Goal: Task Accomplishment & Management: Manage account settings

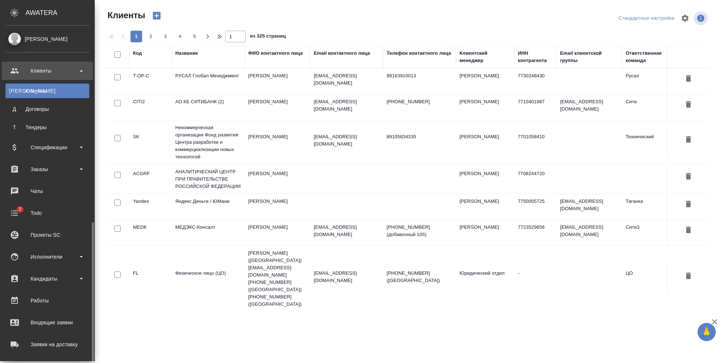
select select "RU"
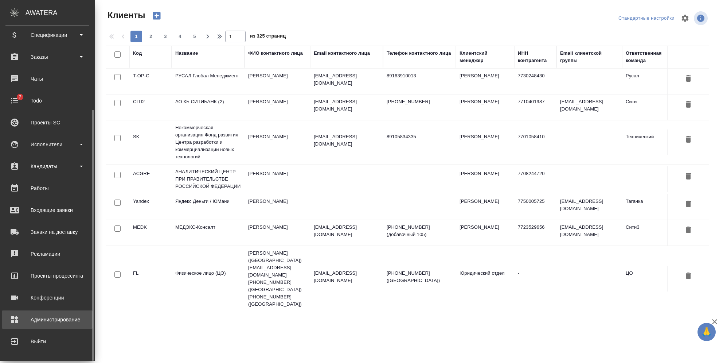
click at [51, 320] on div "Администрирование" at bounding box center [47, 319] width 84 height 11
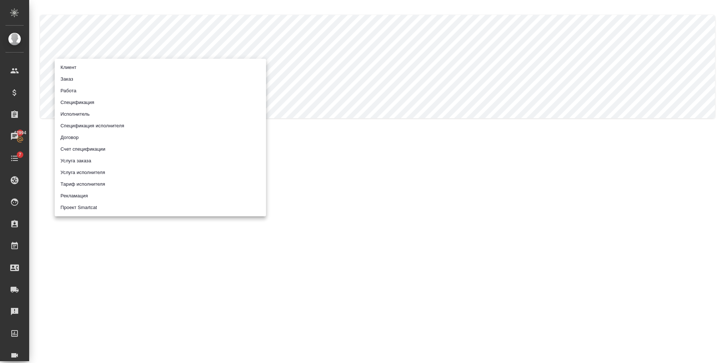
click at [124, 68] on body ".cls-1 fill:#fff; AWATERA [PERSON_NAME] Спецификации Заказы 42994 Чаты 7 Todo П…" at bounding box center [361, 181] width 723 height 363
click at [76, 92] on li "Работа" at bounding box center [160, 91] width 211 height 12
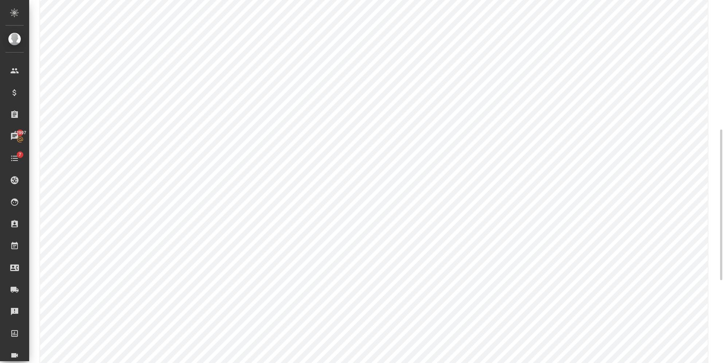
scroll to position [194, 0]
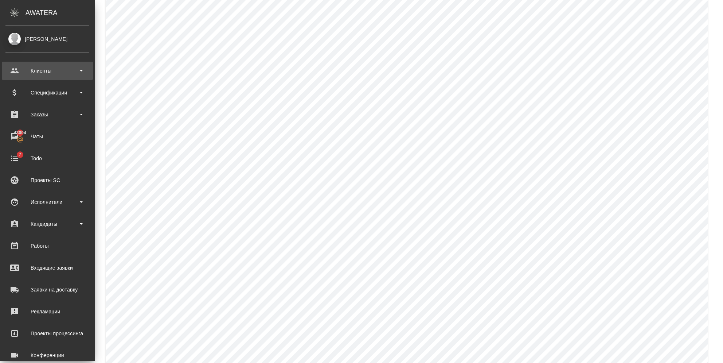
click at [36, 70] on div "Клиенты" at bounding box center [47, 70] width 84 height 11
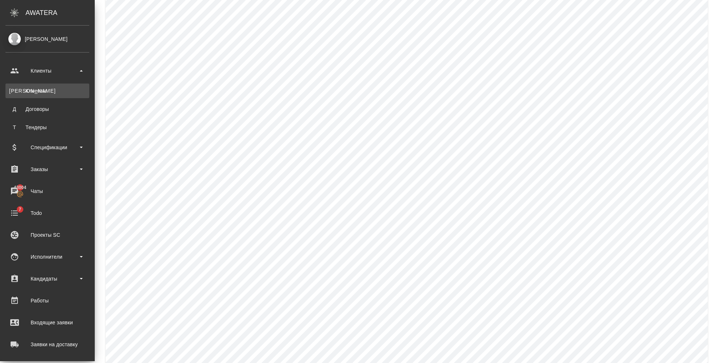
click at [36, 87] on div "Клиенты" at bounding box center [47, 90] width 77 height 7
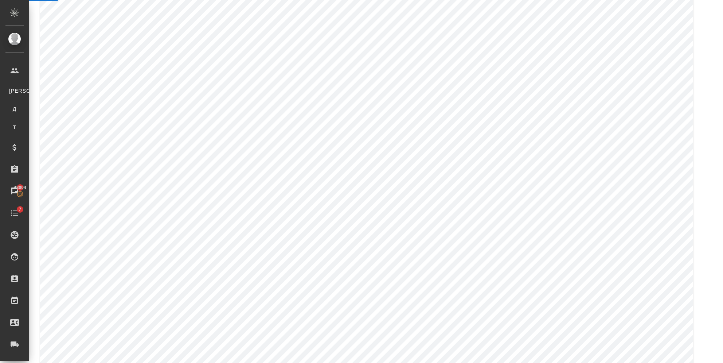
select select "RU"
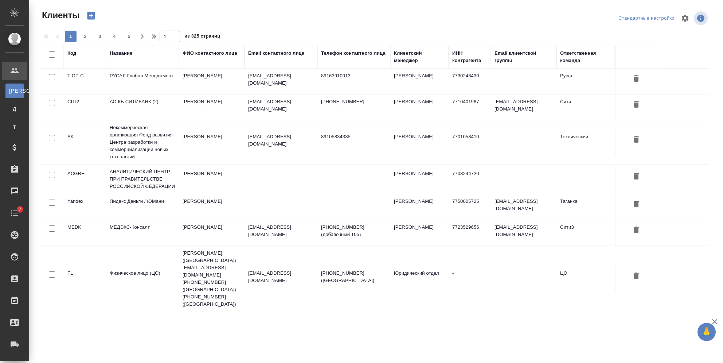
click at [124, 52] on div "Название" at bounding box center [121, 53] width 23 height 7
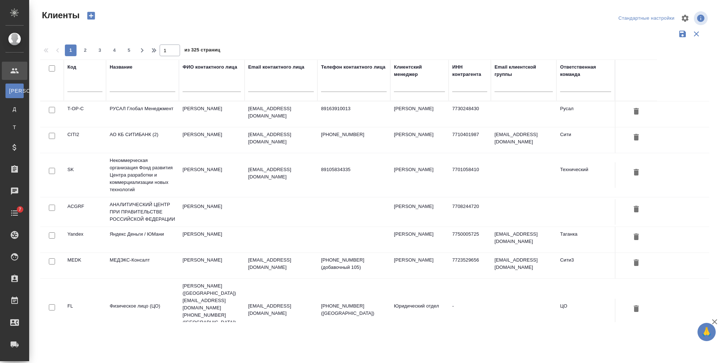
click at [125, 90] on input "text" at bounding box center [143, 87] width 66 height 9
paste input "Generium"
type input "Generium"
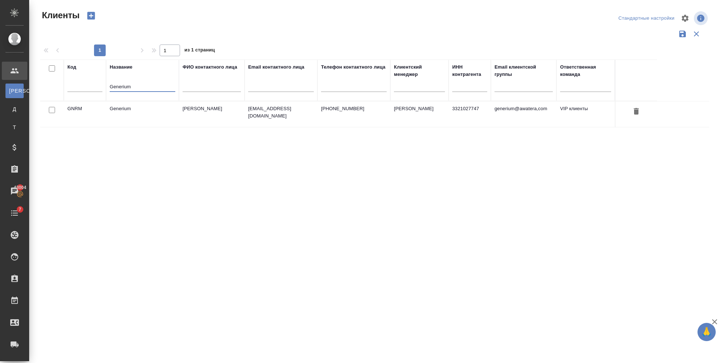
click at [148, 109] on td "Generium" at bounding box center [142, 114] width 73 height 26
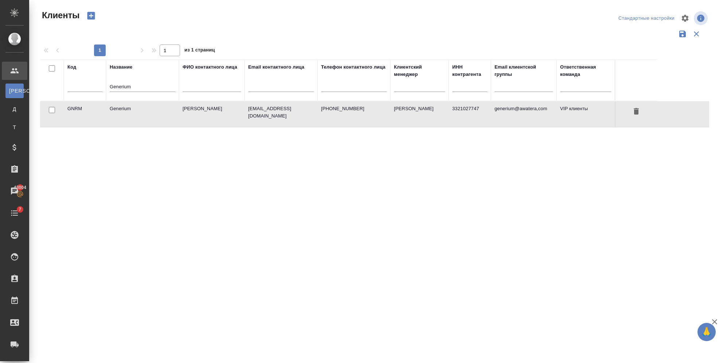
click at [148, 109] on td "Generium" at bounding box center [142, 114] width 73 height 26
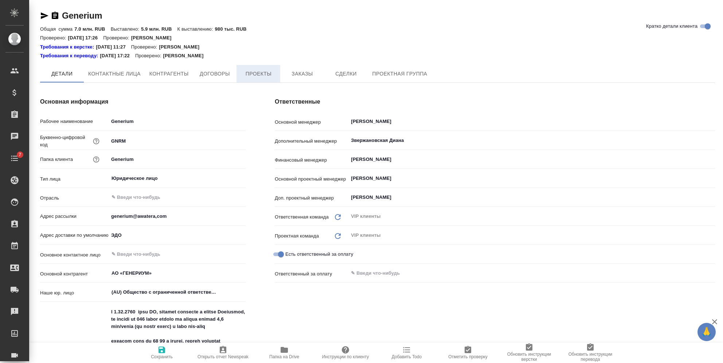
type textarea "x"
click at [251, 73] on span "Проекты" at bounding box center [258, 74] width 35 height 9
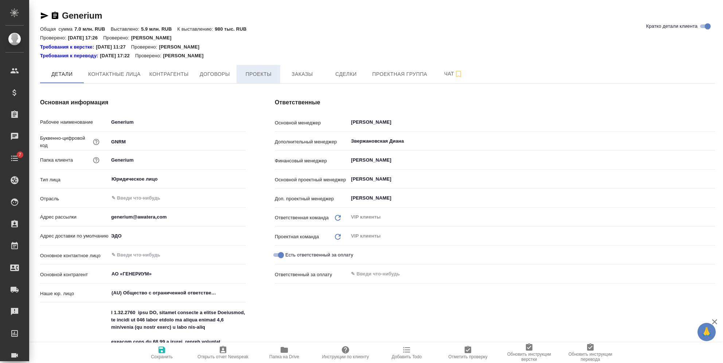
type textarea "x"
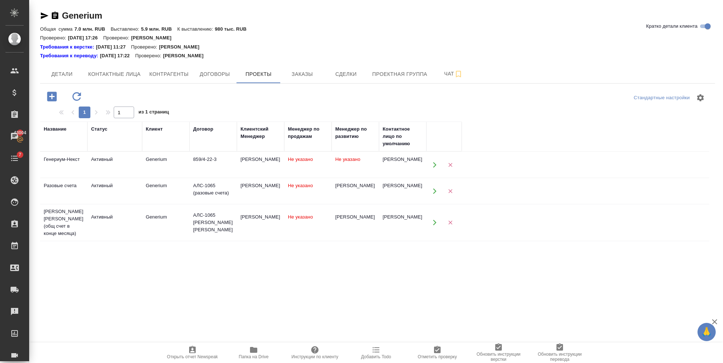
click at [231, 167] on td "859/4-22-3" at bounding box center [212, 165] width 47 height 26
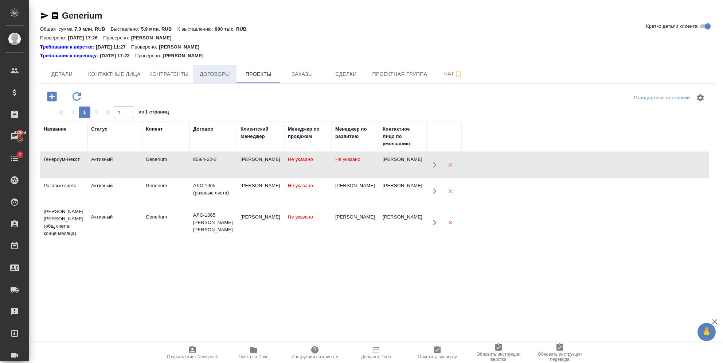
click at [199, 72] on span "Договоры" at bounding box center [214, 74] width 35 height 9
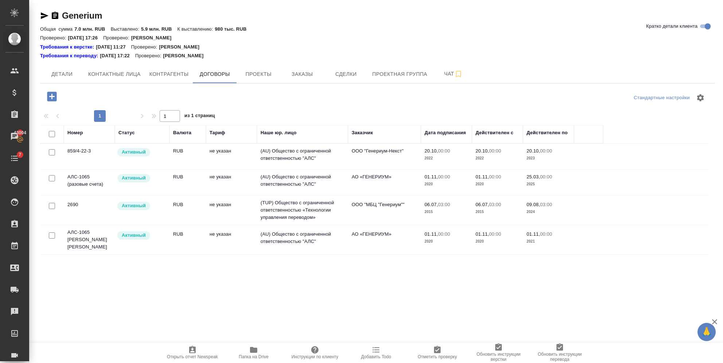
click at [211, 158] on td "не указан" at bounding box center [231, 157] width 51 height 26
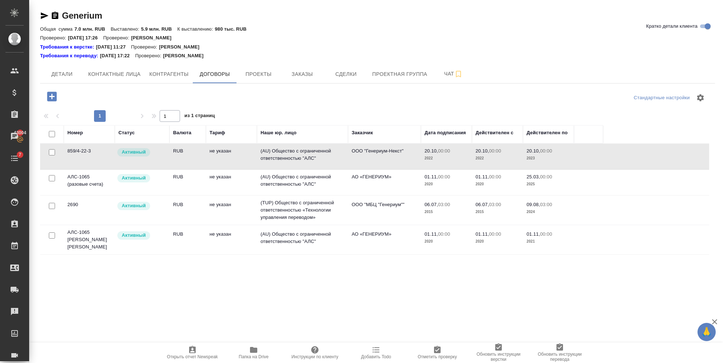
click at [211, 158] on td "не указан" at bounding box center [231, 157] width 51 height 26
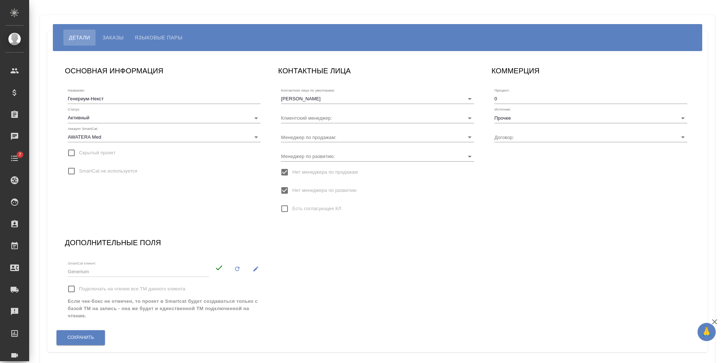
type input "859/4-22-3"
type input "[PERSON_NAME]"
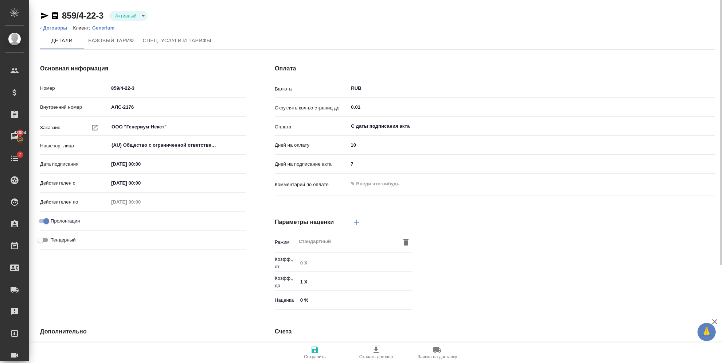
click at [56, 27] on link "‹ Договоры" at bounding box center [53, 27] width 27 height 5
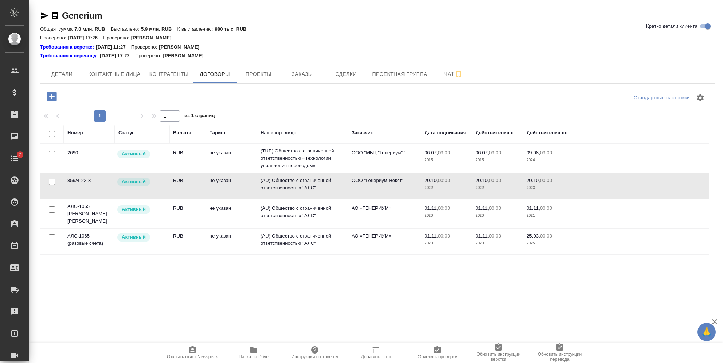
click at [195, 176] on td "RUB" at bounding box center [187, 186] width 36 height 26
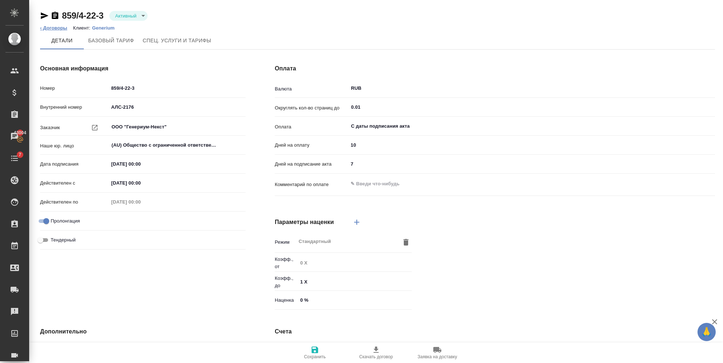
click at [52, 25] on link "‹ Договоры" at bounding box center [53, 27] width 27 height 5
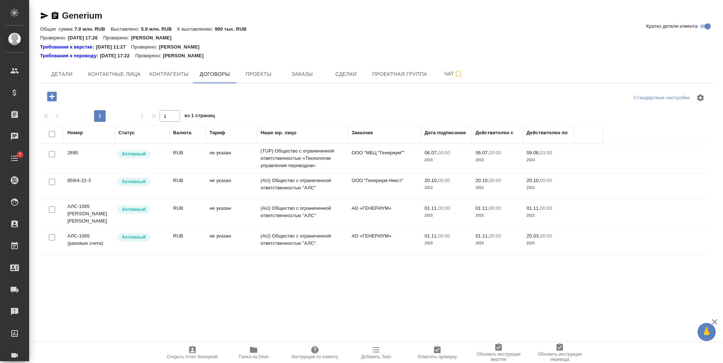
click at [199, 204] on td "RUB" at bounding box center [187, 214] width 36 height 26
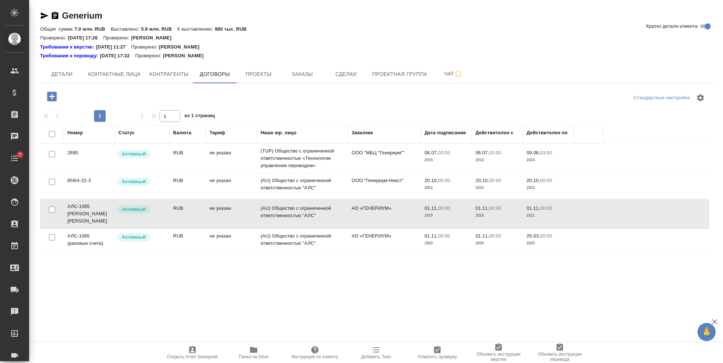
click at [199, 204] on td "RUB" at bounding box center [187, 214] width 36 height 26
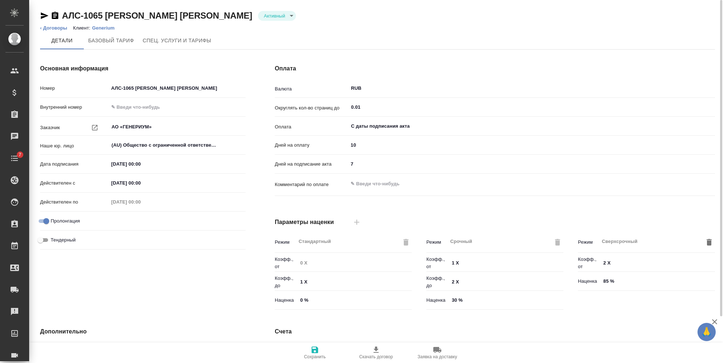
scroll to position [133, 0]
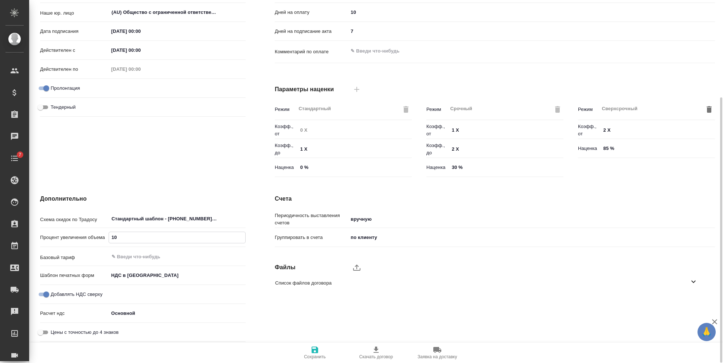
drag, startPoint x: 129, startPoint y: 238, endPoint x: 92, endPoint y: 239, distance: 36.5
click at [100, 239] on div "Процент увеличения объема 10" at bounding box center [143, 237] width 206 height 13
click at [174, 238] on input "10" at bounding box center [177, 237] width 136 height 11
drag, startPoint x: 168, startPoint y: 237, endPoint x: 86, endPoint y: 237, distance: 82.4
click at [86, 237] on div "Процент увеличения объема 10" at bounding box center [143, 237] width 206 height 13
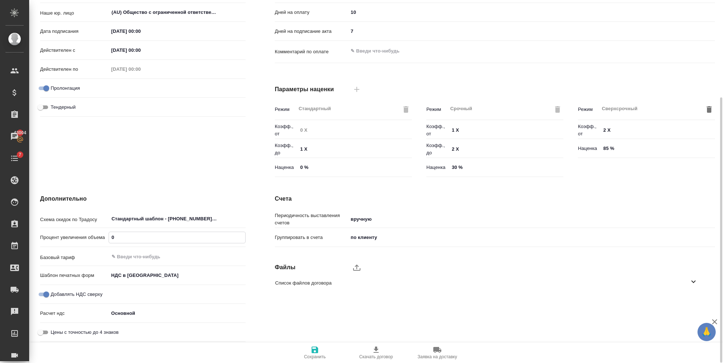
type input "0"
click at [313, 352] on icon "button" at bounding box center [315, 349] width 7 height 7
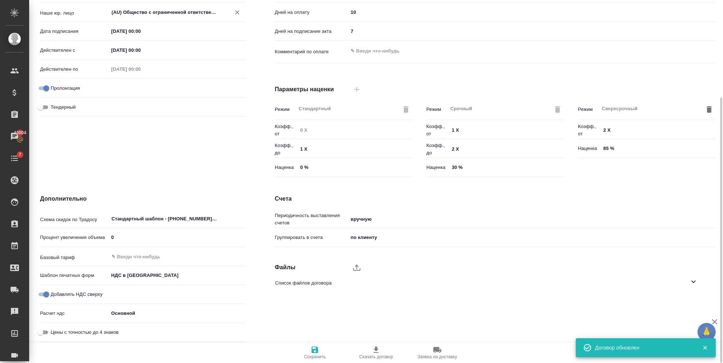
type textarea "x"
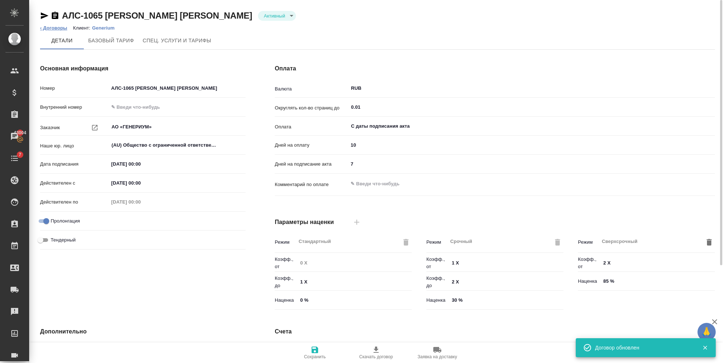
click at [55, 25] on link "‹ Договоры" at bounding box center [53, 27] width 27 height 5
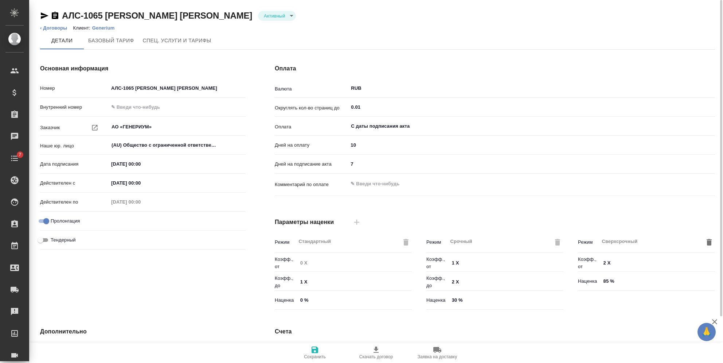
scroll to position [133, 0]
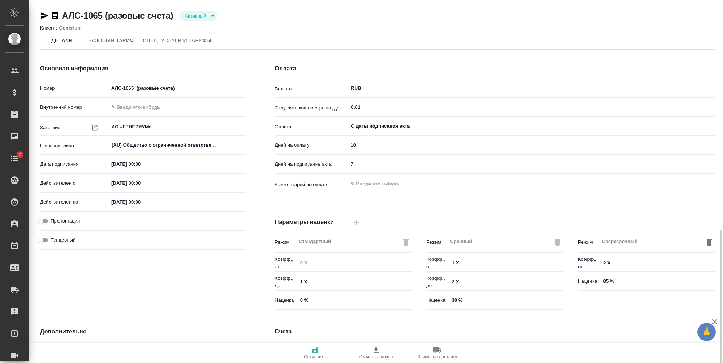
scroll to position [133, 0]
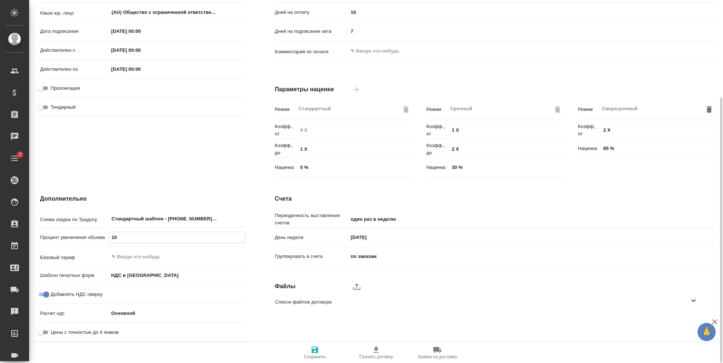
drag, startPoint x: 125, startPoint y: 234, endPoint x: 80, endPoint y: 235, distance: 44.8
click at [80, 235] on div "Процент увеличения объема 10" at bounding box center [143, 237] width 206 height 13
type input "0"
click at [316, 355] on span "Сохранить" at bounding box center [315, 356] width 22 height 5
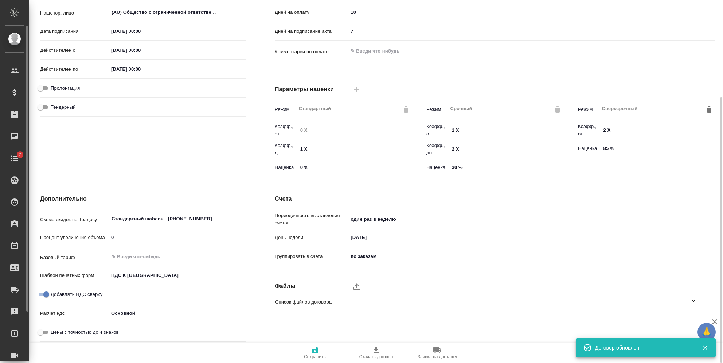
type textarea "x"
